Goal: Task Accomplishment & Management: Manage account settings

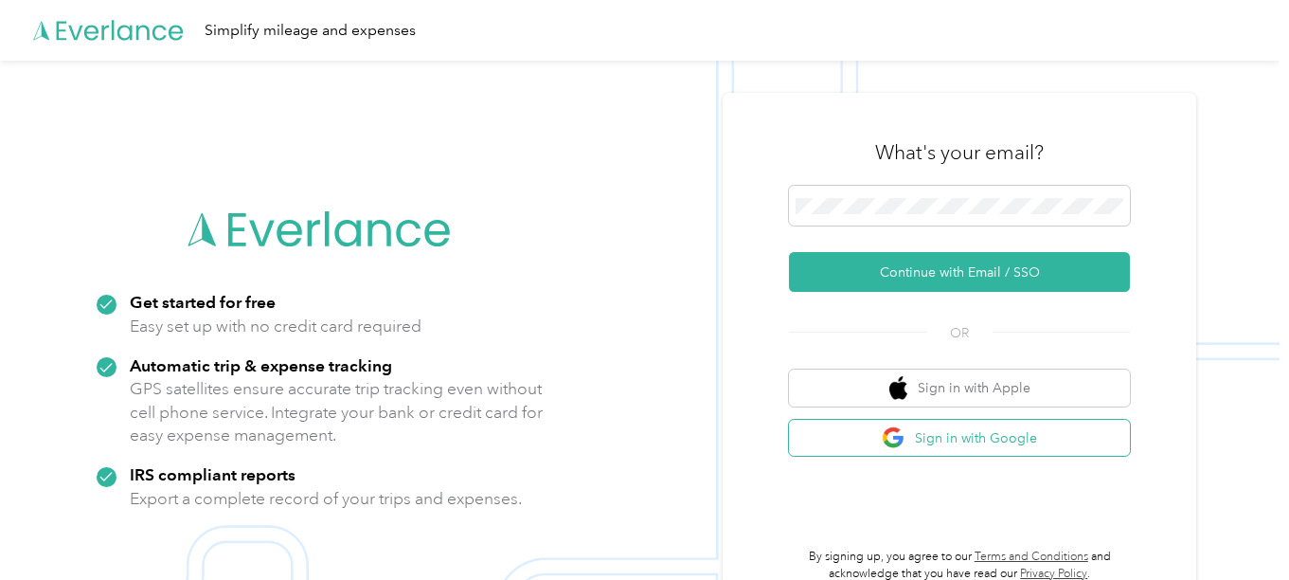
click at [1012, 434] on button "Sign in with Google" at bounding box center [959, 438] width 341 height 37
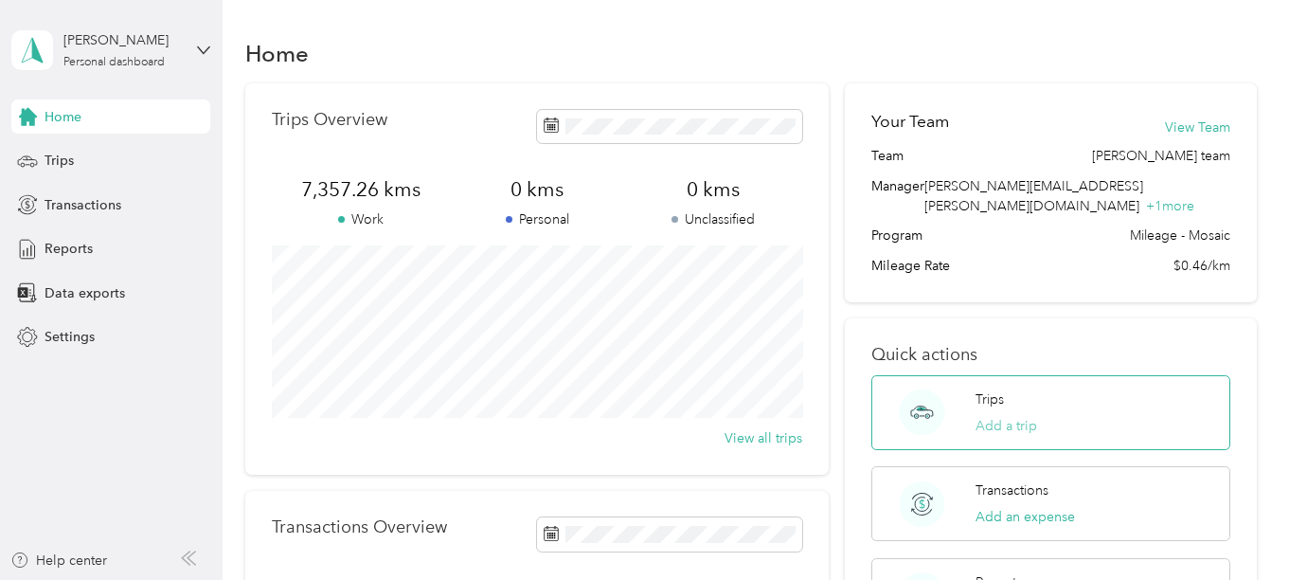
click at [1010, 416] on button "Add a trip" at bounding box center [1006, 426] width 62 height 20
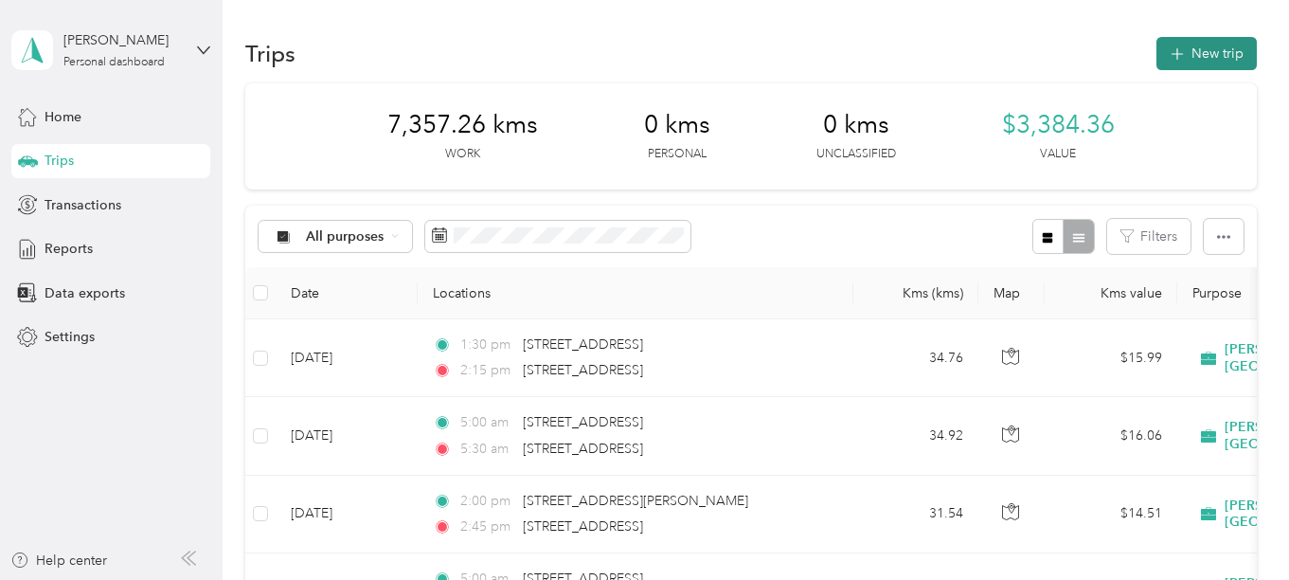
click at [1212, 49] on button "New trip" at bounding box center [1206, 53] width 100 height 33
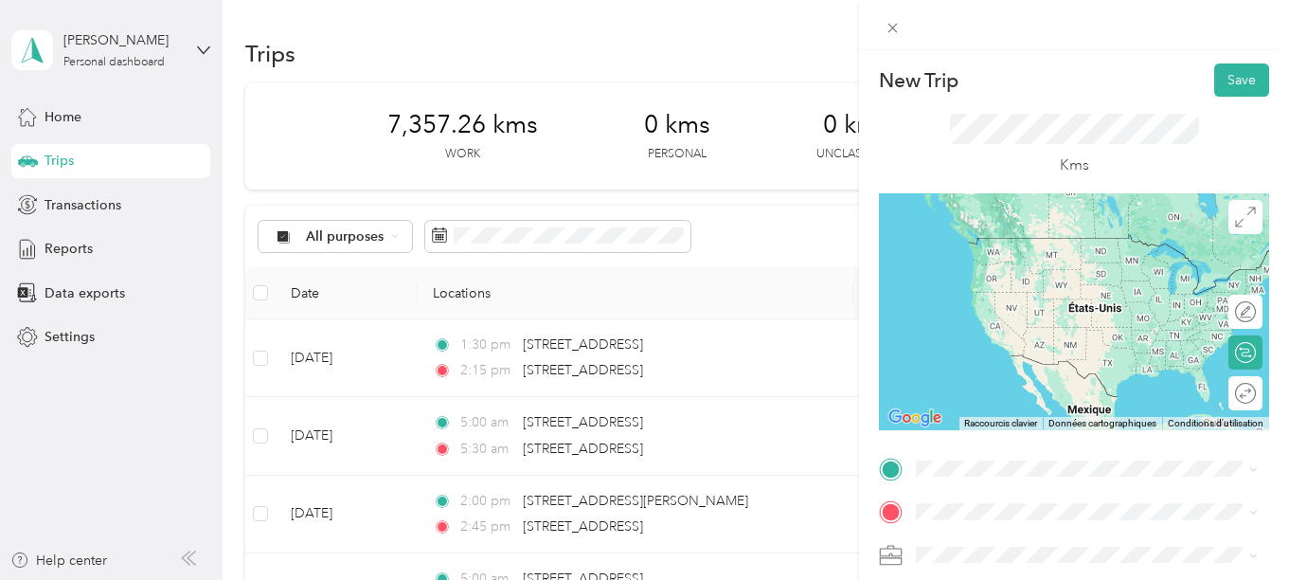
click at [1022, 238] on span "[STREET_ADDRESS]" at bounding box center [1012, 235] width 120 height 17
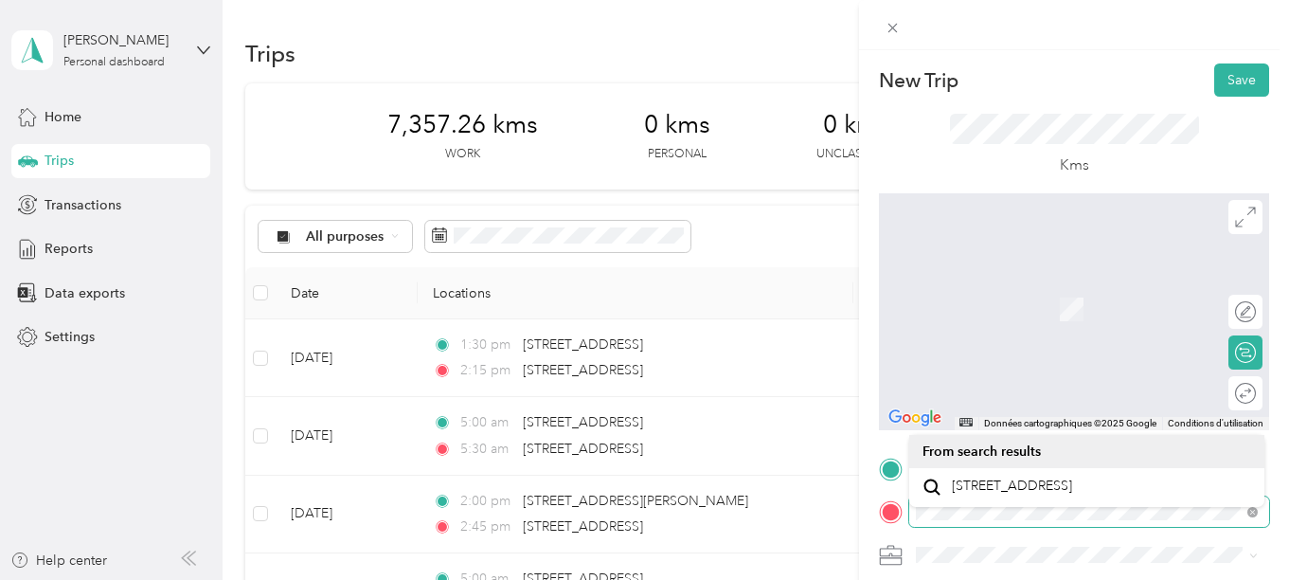
scroll to position [95, 0]
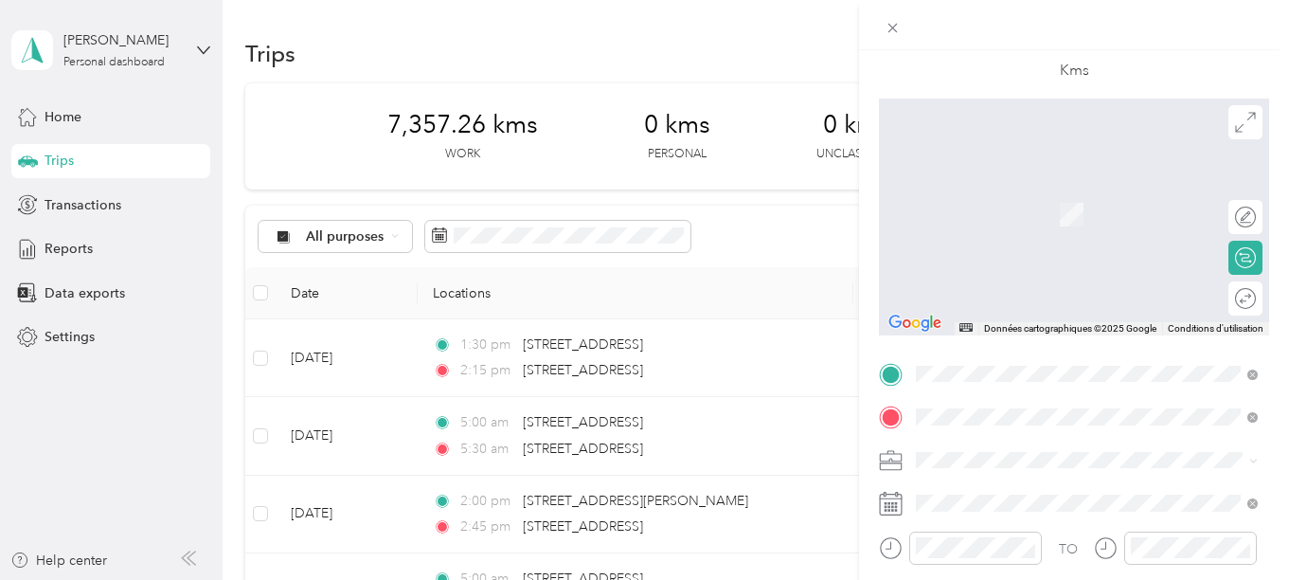
click at [1037, 488] on span "[STREET_ADDRESS]" at bounding box center [1012, 484] width 120 height 17
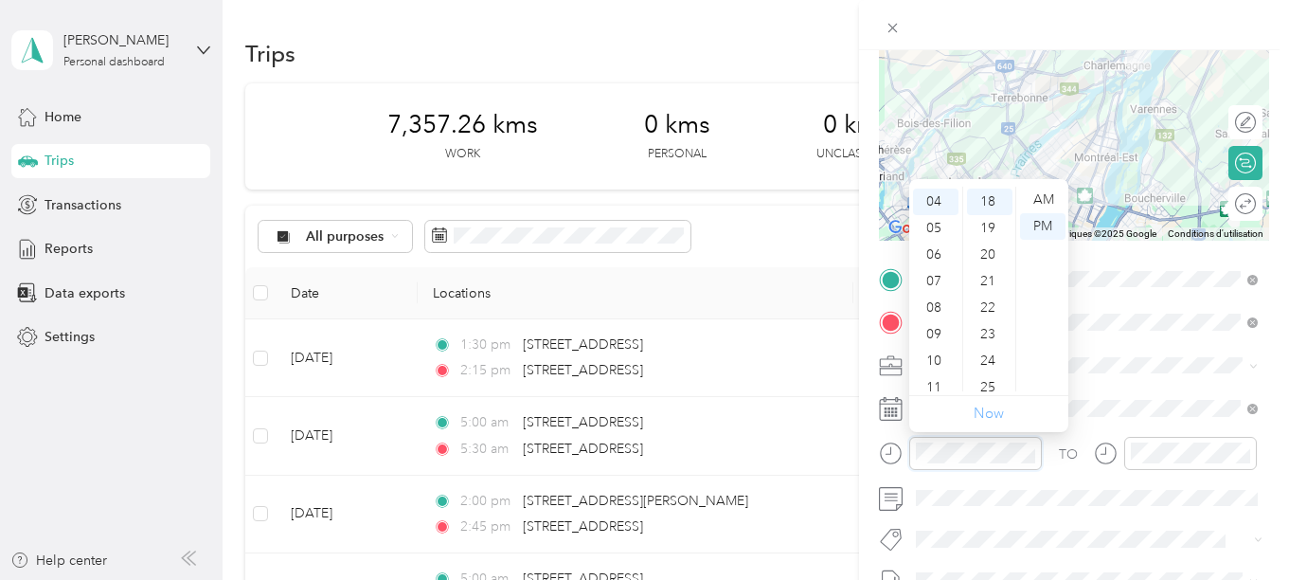
scroll to position [475, 0]
drag, startPoint x: 937, startPoint y: 227, endPoint x: 973, endPoint y: 237, distance: 37.2
click at [938, 227] on div "05" at bounding box center [935, 228] width 45 height 27
click at [986, 198] on div "00" at bounding box center [989, 200] width 45 height 27
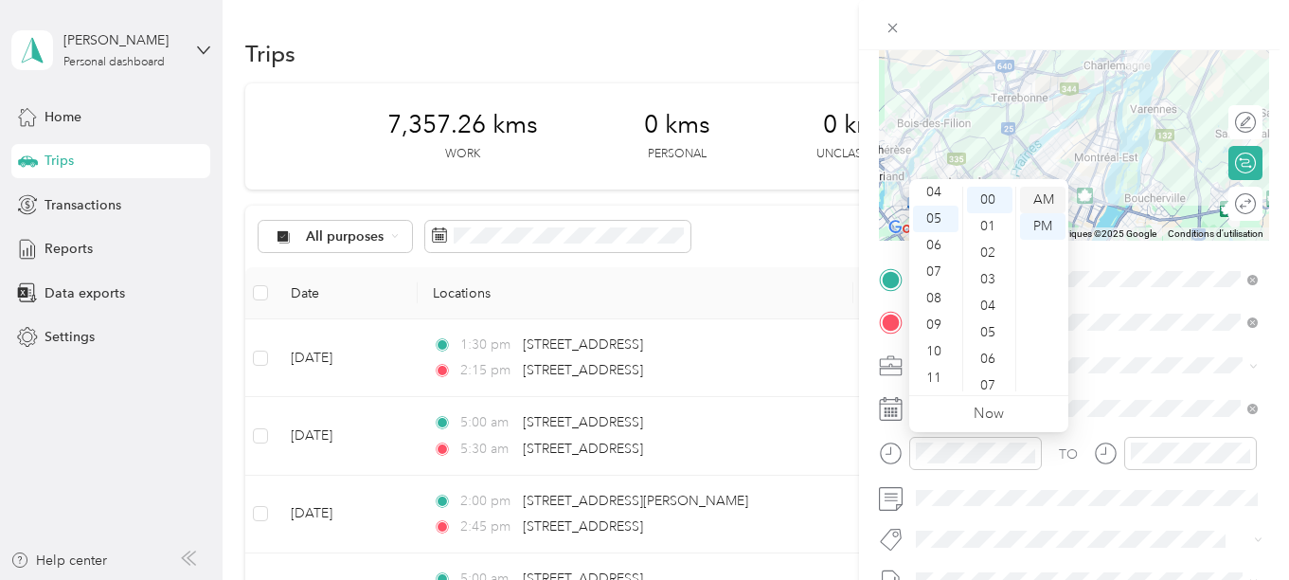
click at [1045, 195] on div "AM" at bounding box center [1042, 200] width 45 height 27
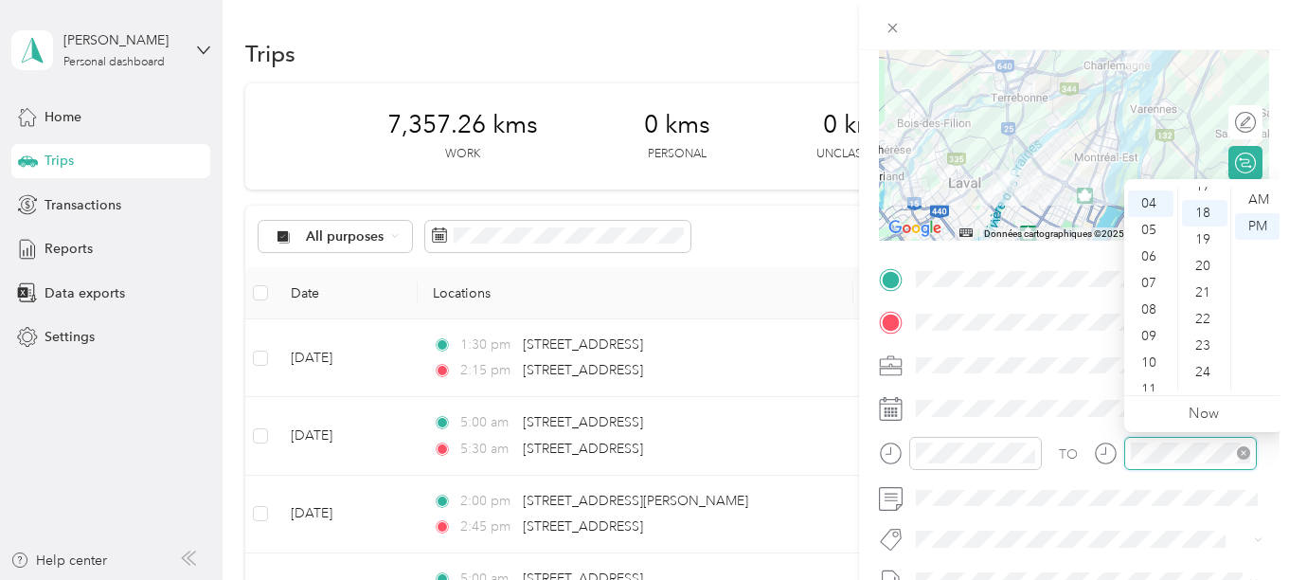
scroll to position [475, 0]
click at [1147, 226] on div "05" at bounding box center [1150, 228] width 45 height 27
click at [1202, 327] on div "30" at bounding box center [1204, 329] width 45 height 27
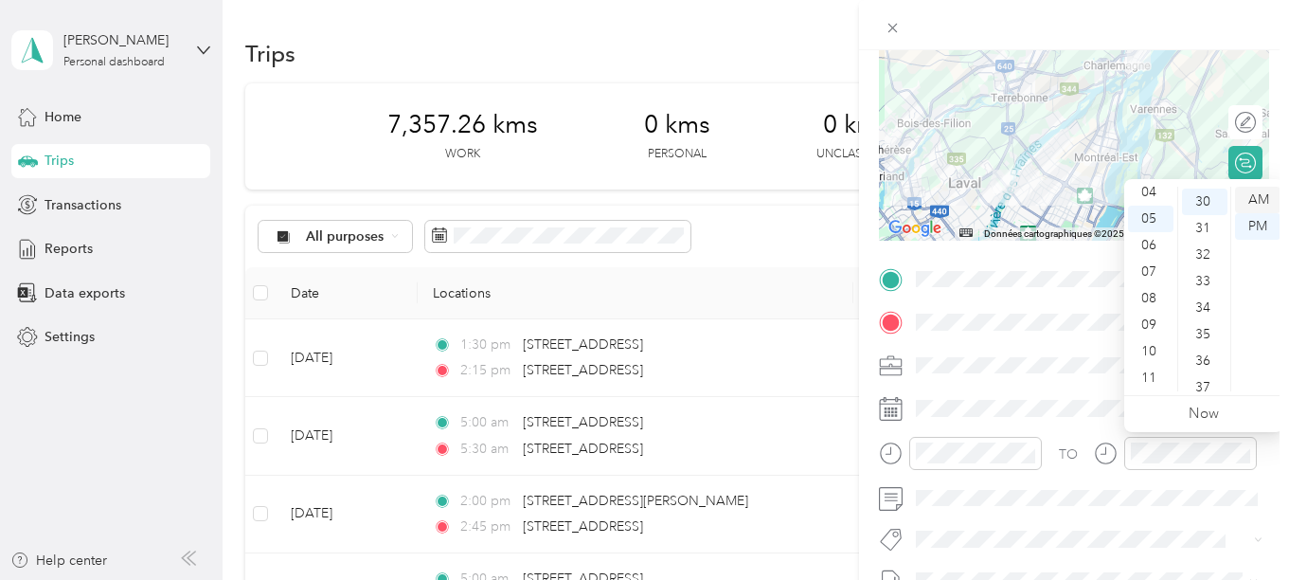
click at [1263, 199] on div "AM" at bounding box center [1257, 200] width 45 height 27
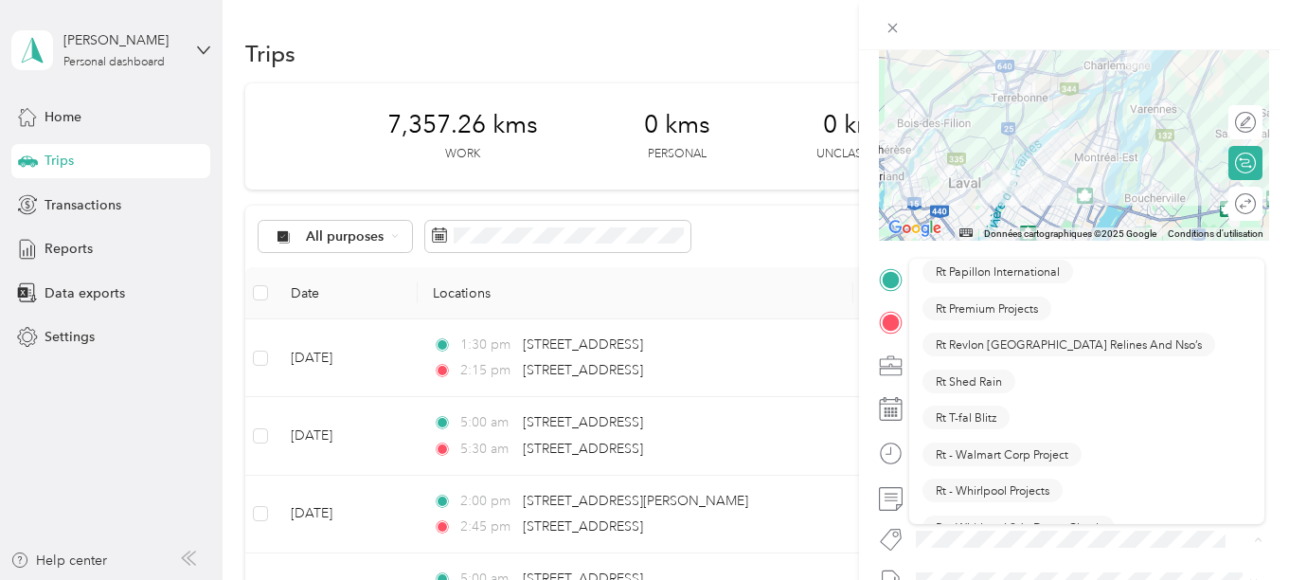
scroll to position [1705, 0]
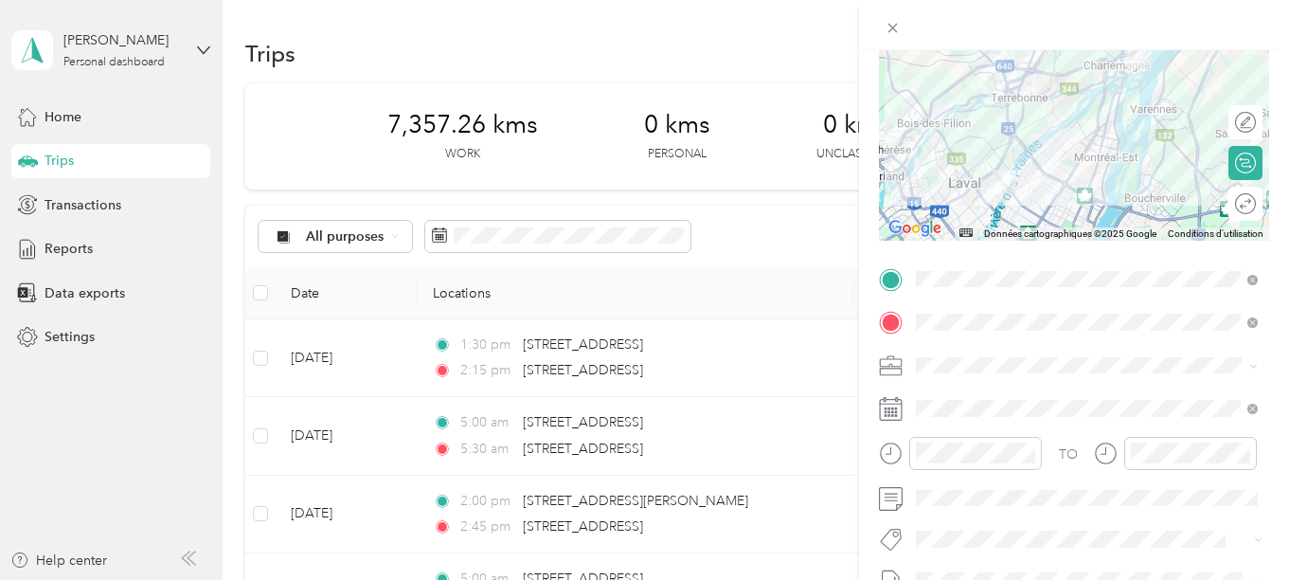
click at [978, 469] on button "[PERSON_NAME] Core" at bounding box center [995, 461] width 147 height 24
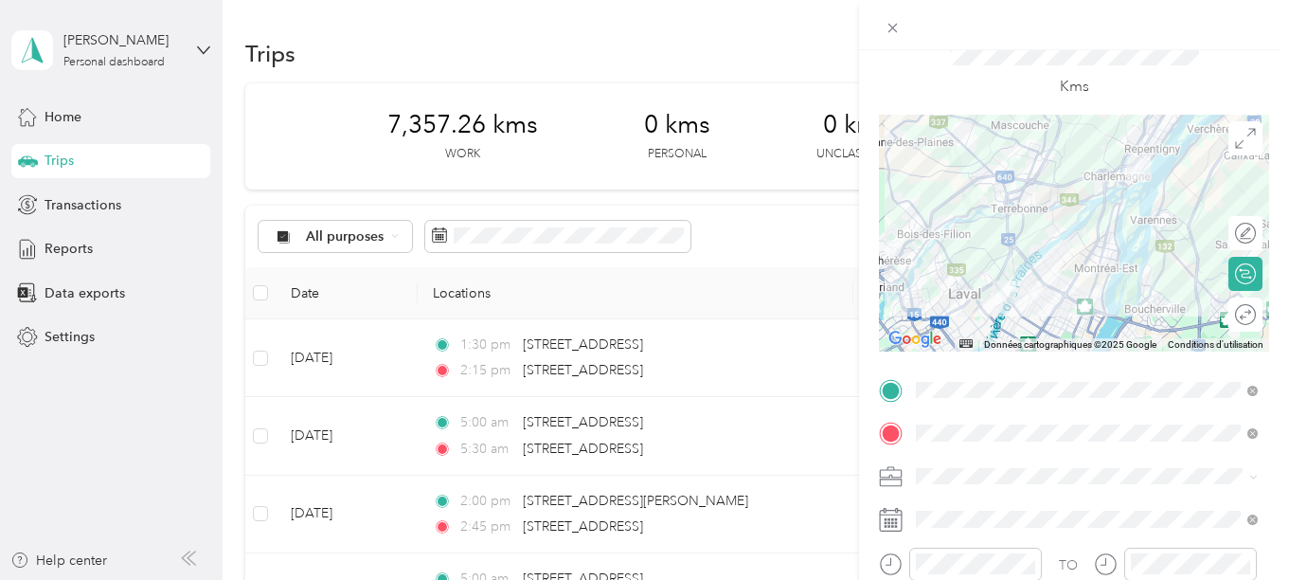
scroll to position [0, 0]
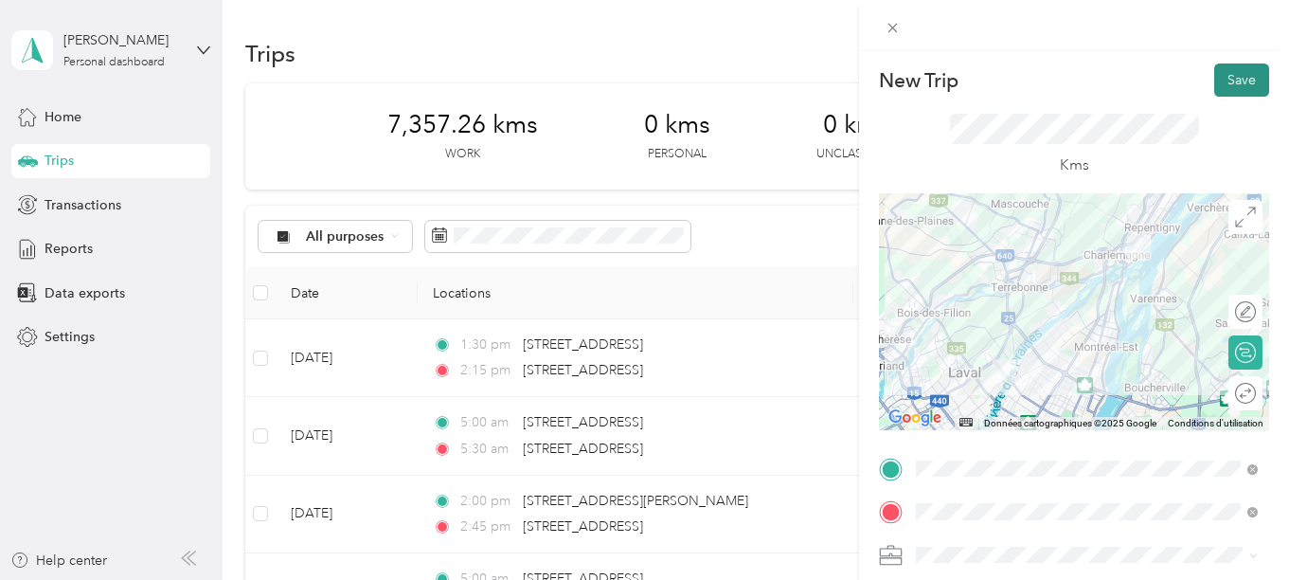
click at [1233, 76] on button "Save" at bounding box center [1241, 79] width 55 height 33
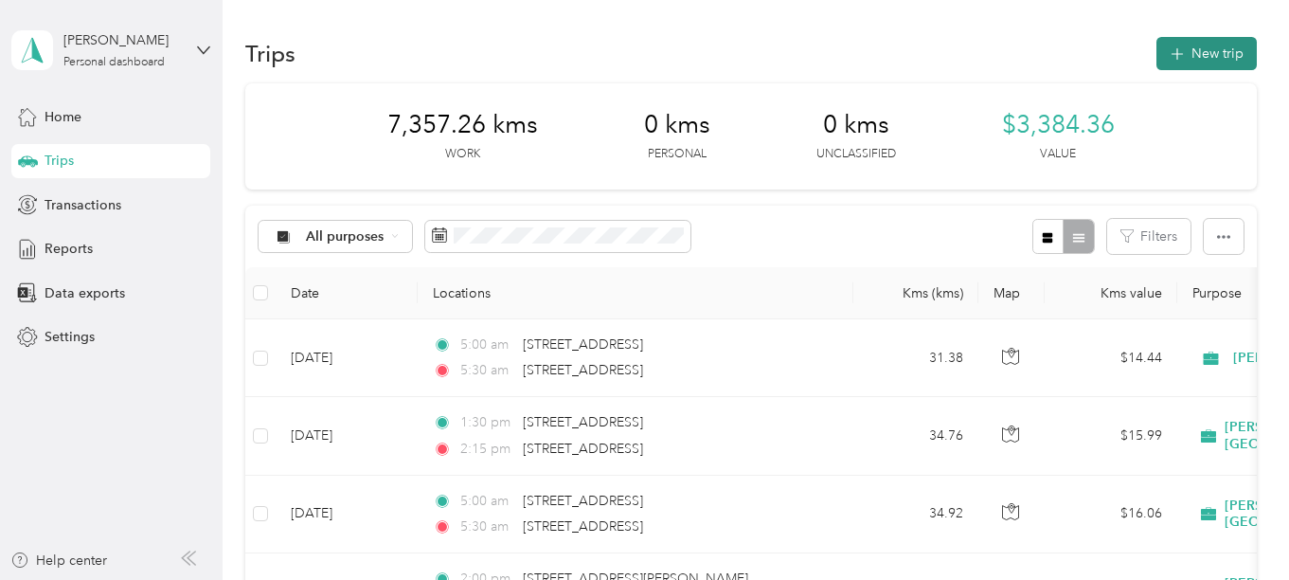
click at [1214, 50] on button "New trip" at bounding box center [1206, 53] width 100 height 33
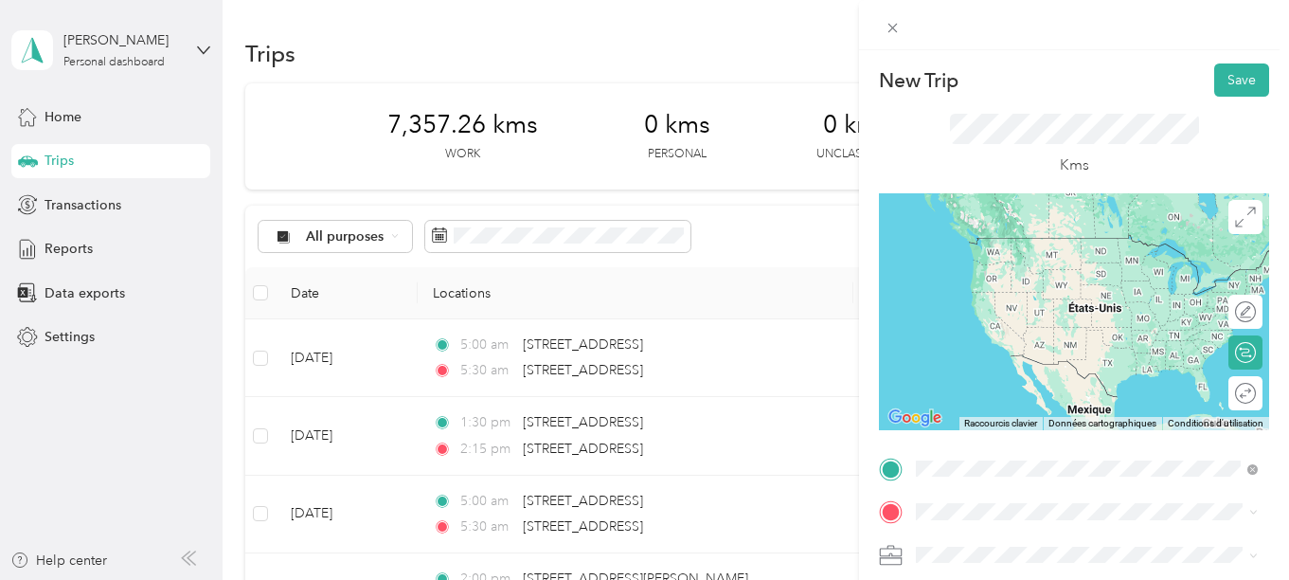
click at [1040, 537] on span "[STREET_ADDRESS]" at bounding box center [1012, 536] width 120 height 17
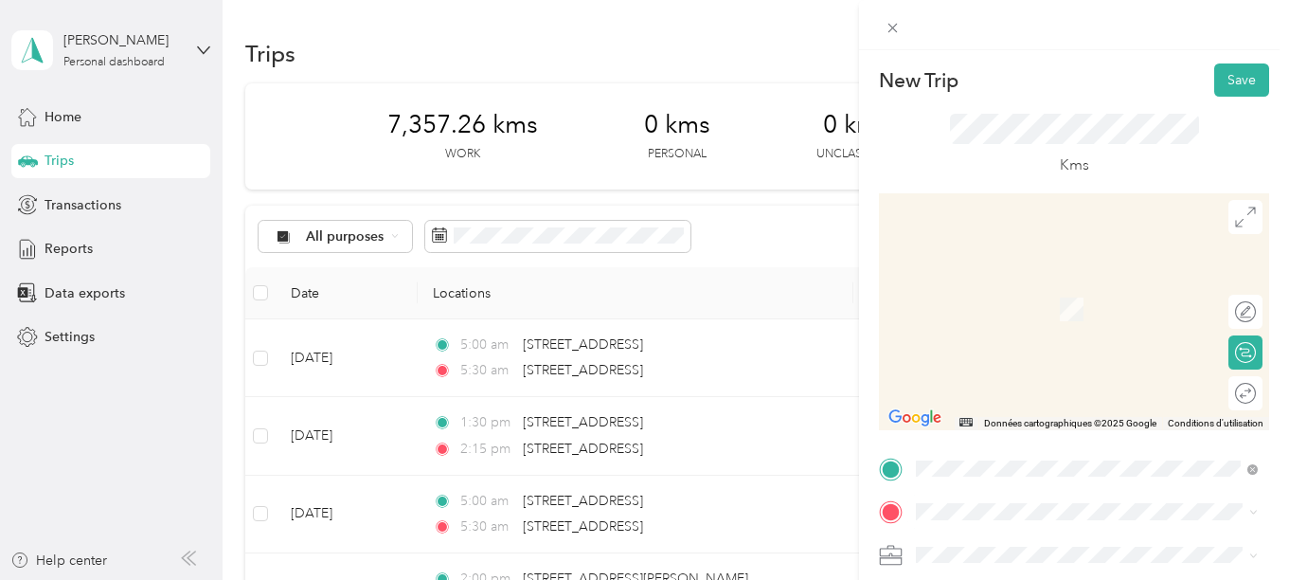
click at [1037, 285] on span "[STREET_ADDRESS]" at bounding box center [1012, 276] width 120 height 17
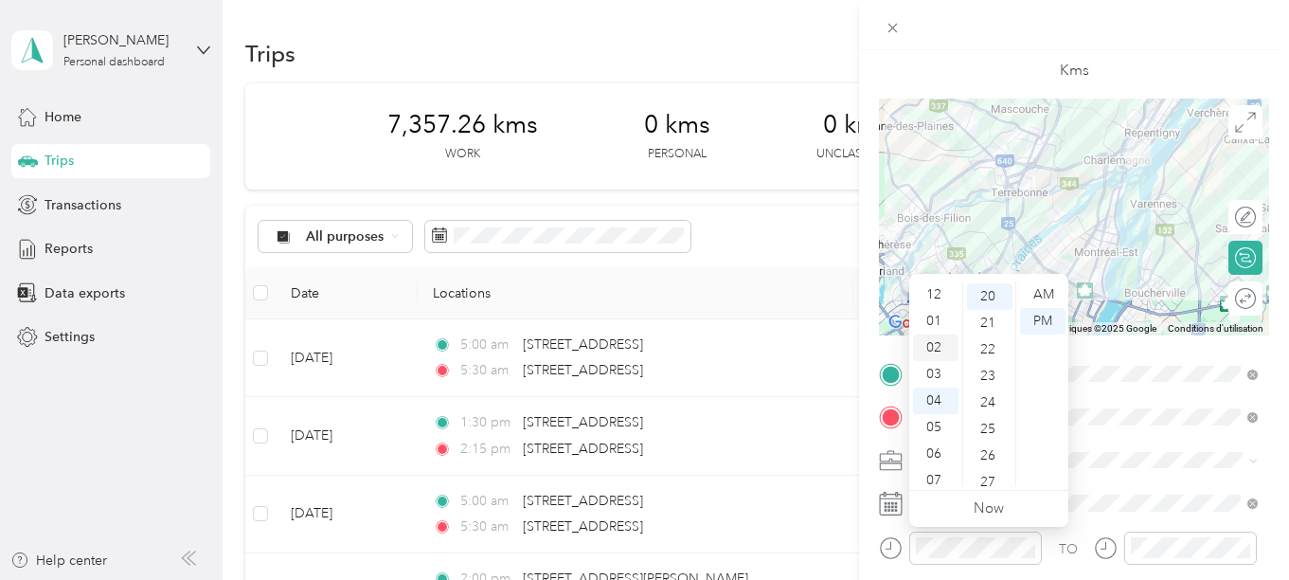
click at [936, 344] on div "02" at bounding box center [935, 347] width 45 height 27
click at [991, 372] on div "30" at bounding box center [989, 371] width 45 height 27
click at [1049, 317] on div "PM" at bounding box center [1042, 321] width 45 height 27
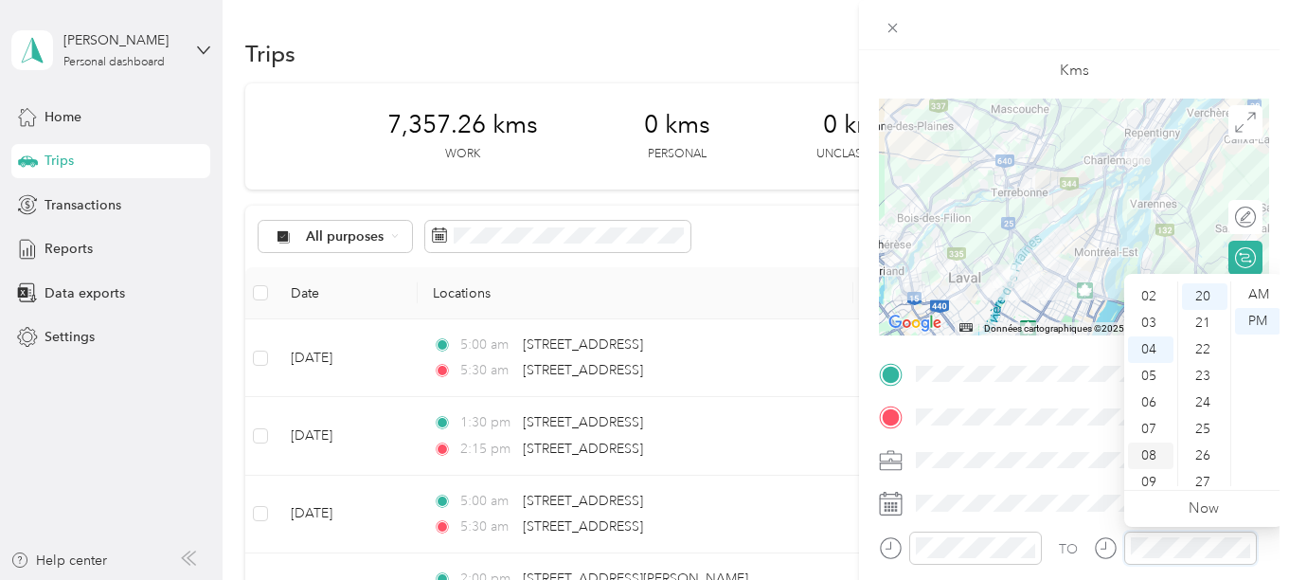
scroll to position [0, 0]
click at [1147, 374] on div "03" at bounding box center [1150, 374] width 45 height 27
click at [1205, 461] on div "30" at bounding box center [1204, 466] width 45 height 27
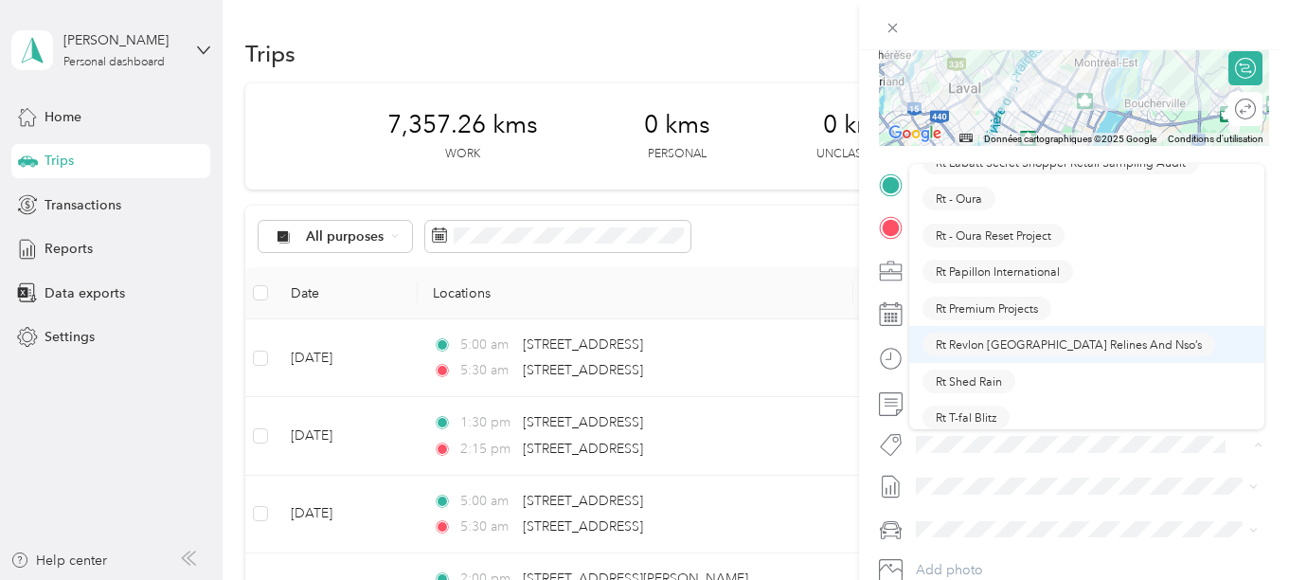
scroll to position [1705, 0]
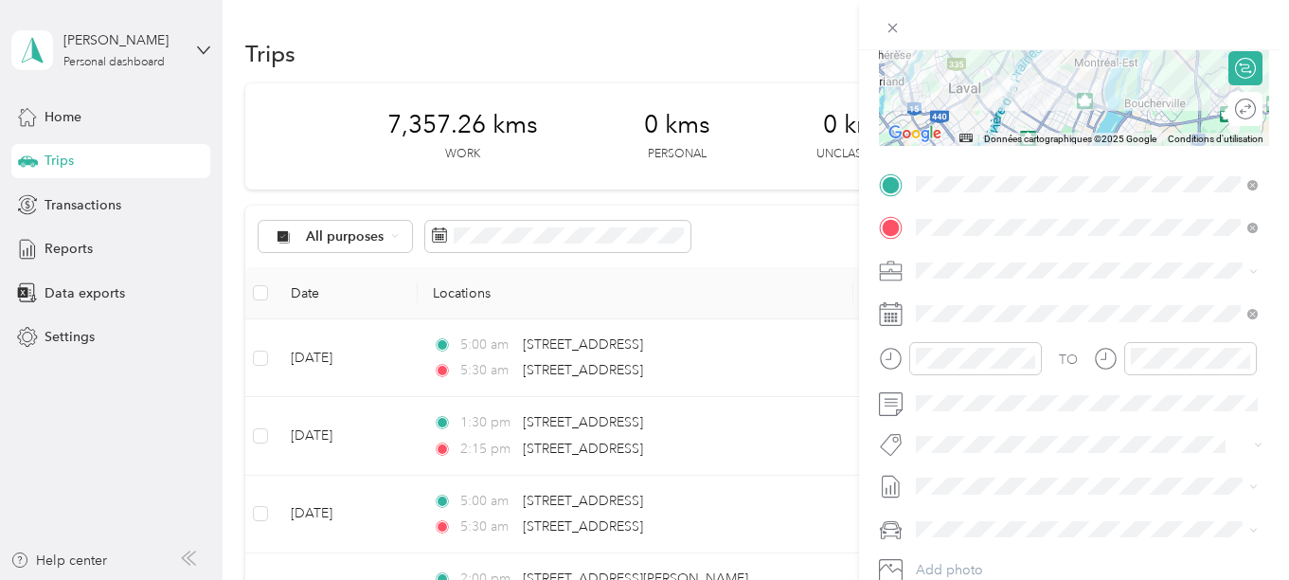
click at [990, 371] on span "[PERSON_NAME] Core" at bounding box center [996, 373] width 120 height 17
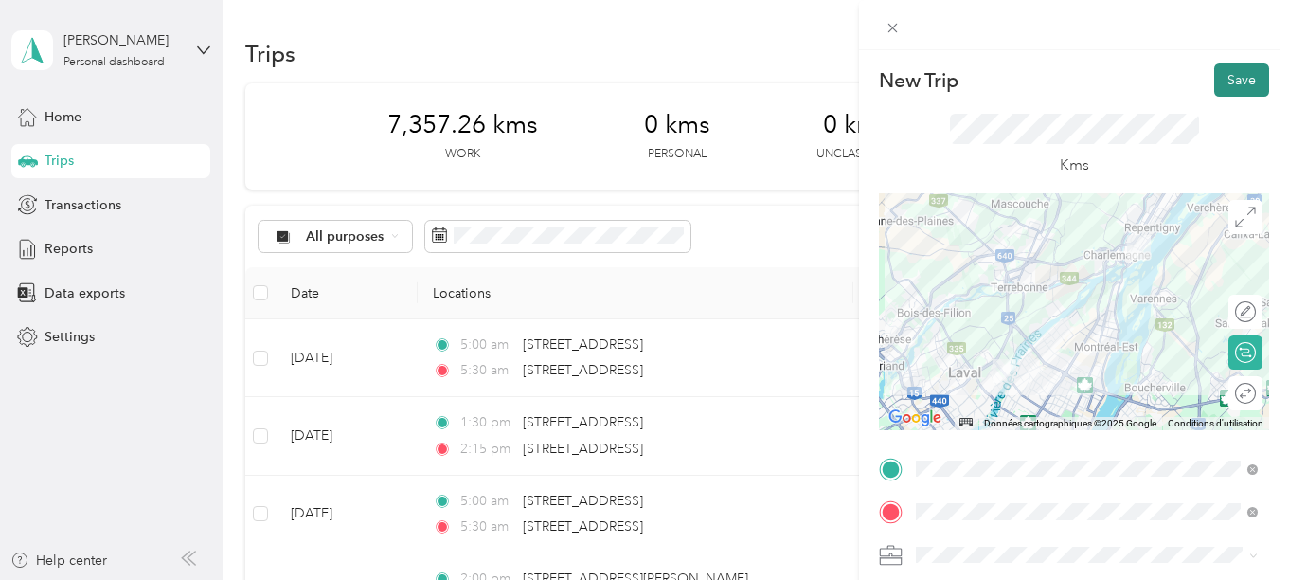
click at [1238, 77] on button "Save" at bounding box center [1241, 79] width 55 height 33
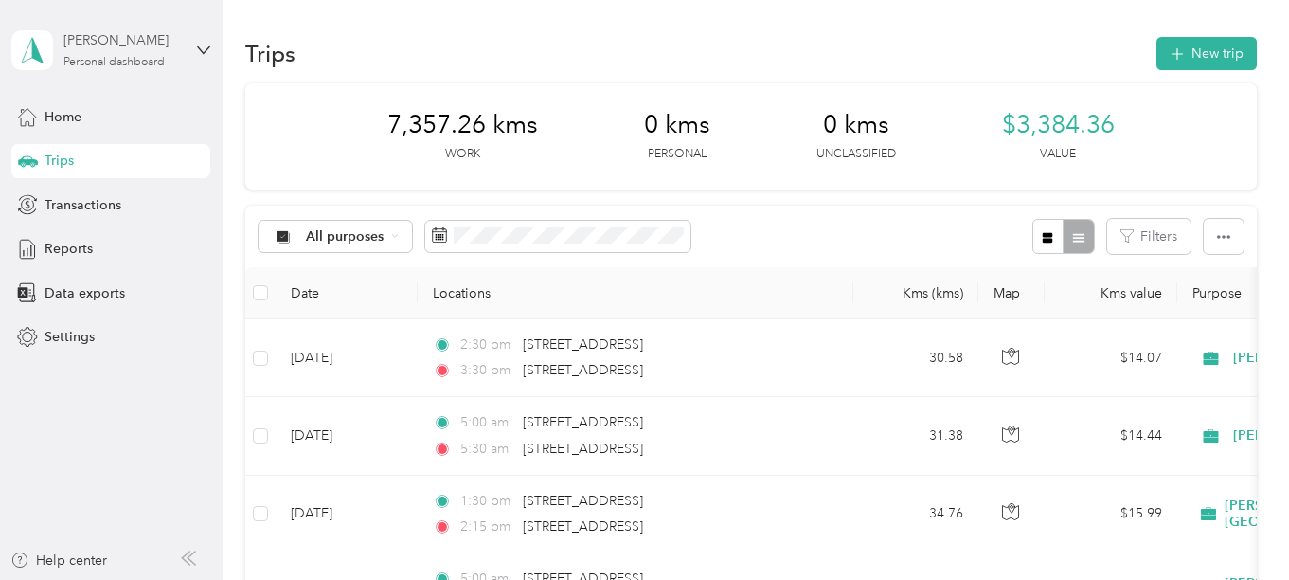
click at [123, 61] on div "Personal dashboard" at bounding box center [113, 62] width 101 height 11
click at [93, 154] on div "Log out" at bounding box center [64, 156] width 73 height 20
